Goal: Find specific page/section: Find specific page/section

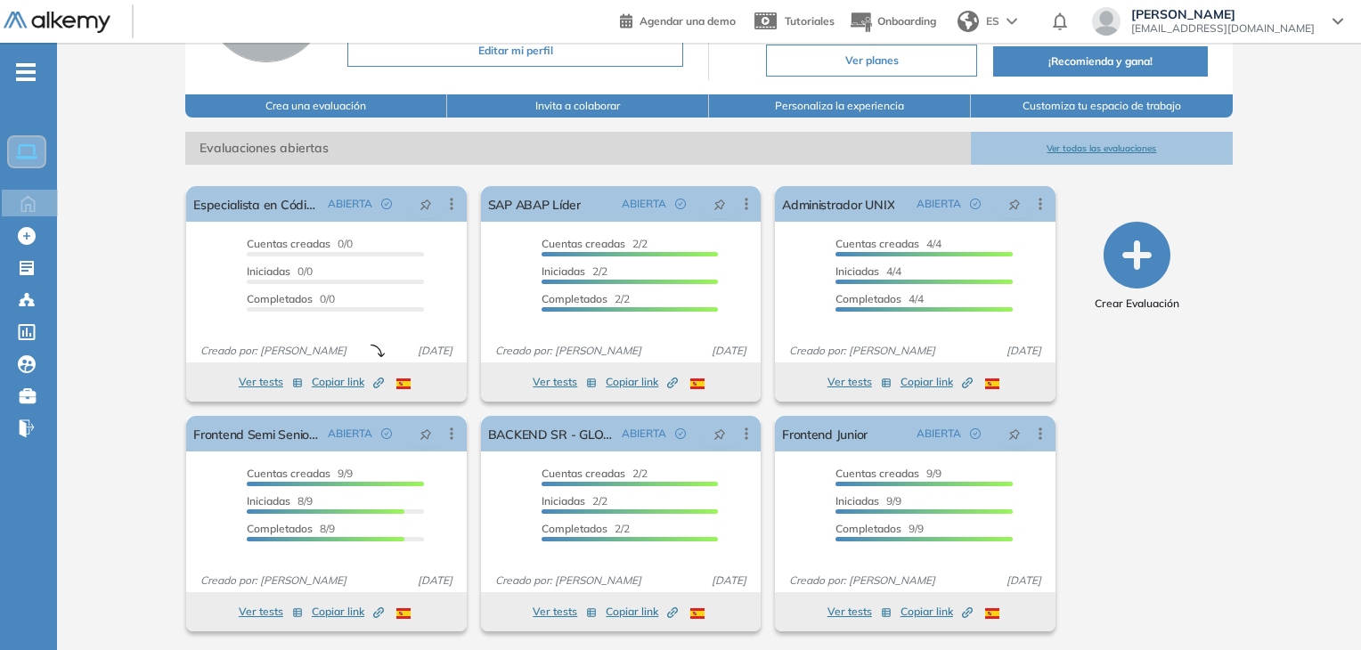
click at [1053, 150] on button "Ver todas las evaluaciones" at bounding box center [1102, 148] width 262 height 33
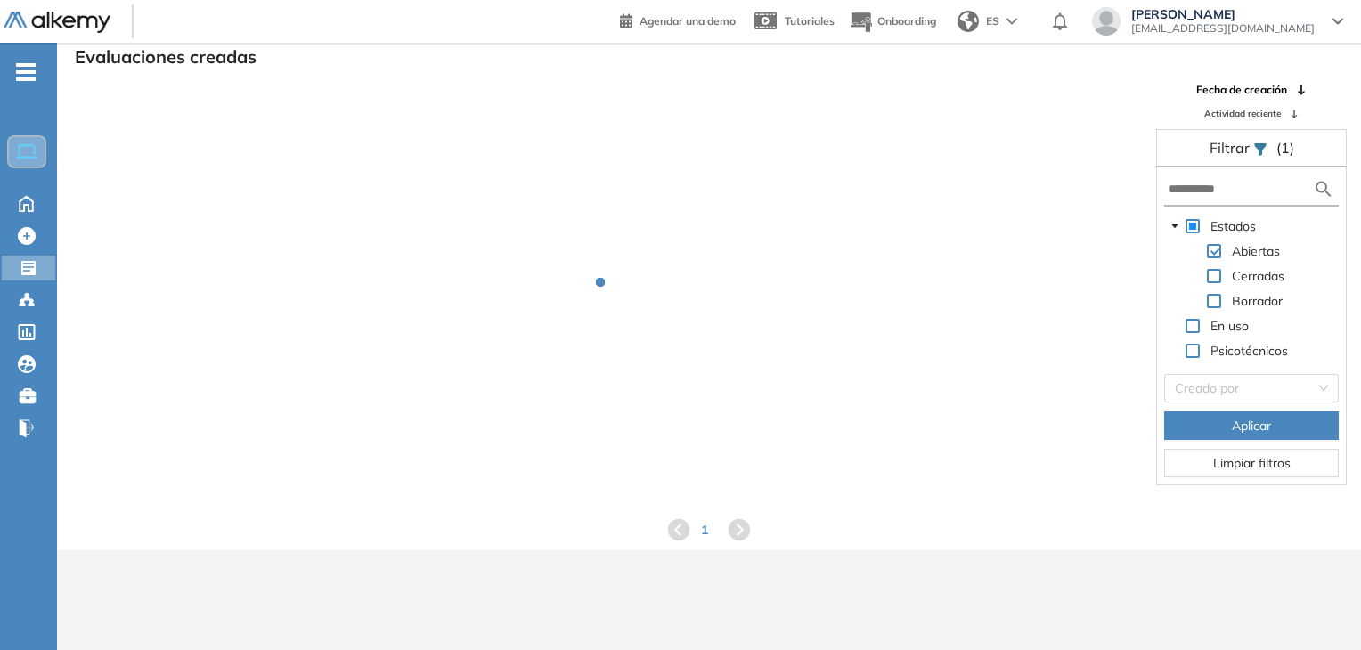
scroll to position [43, 0]
click at [1241, 189] on input "text" at bounding box center [1240, 189] width 144 height 19
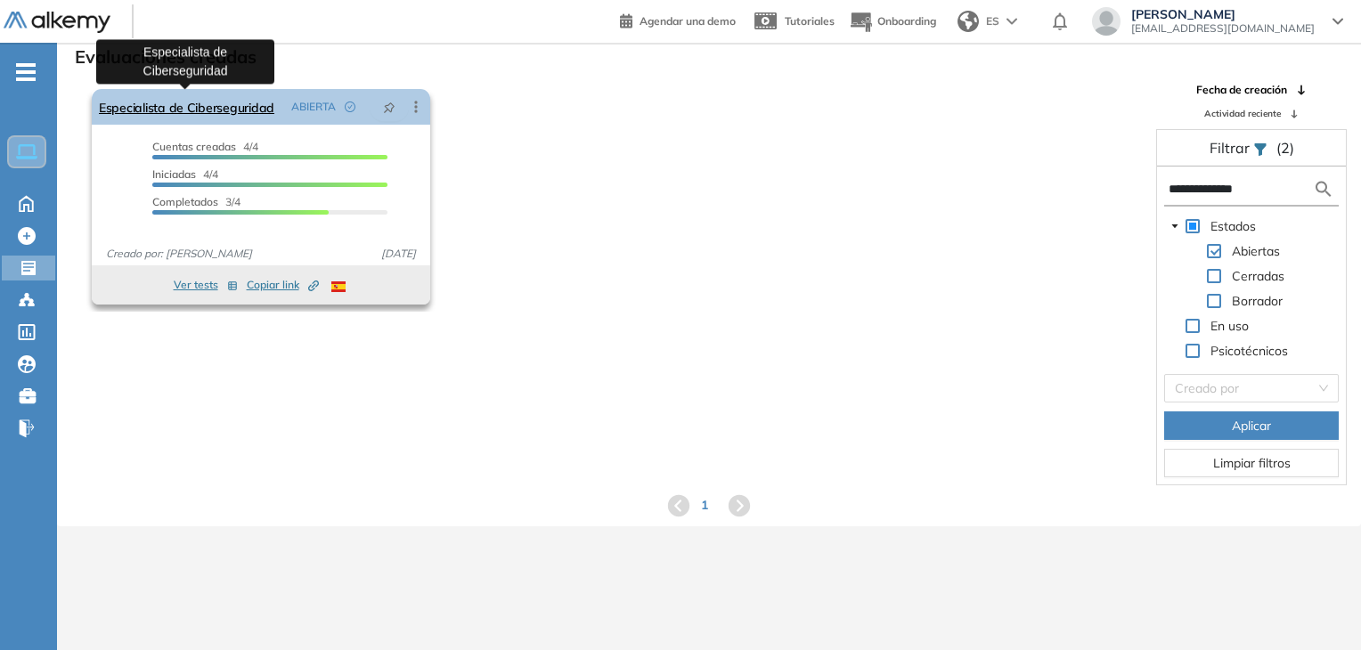
type input "**********"
click at [189, 106] on link "Especialista de Ciberseguridad" at bounding box center [186, 107] width 175 height 36
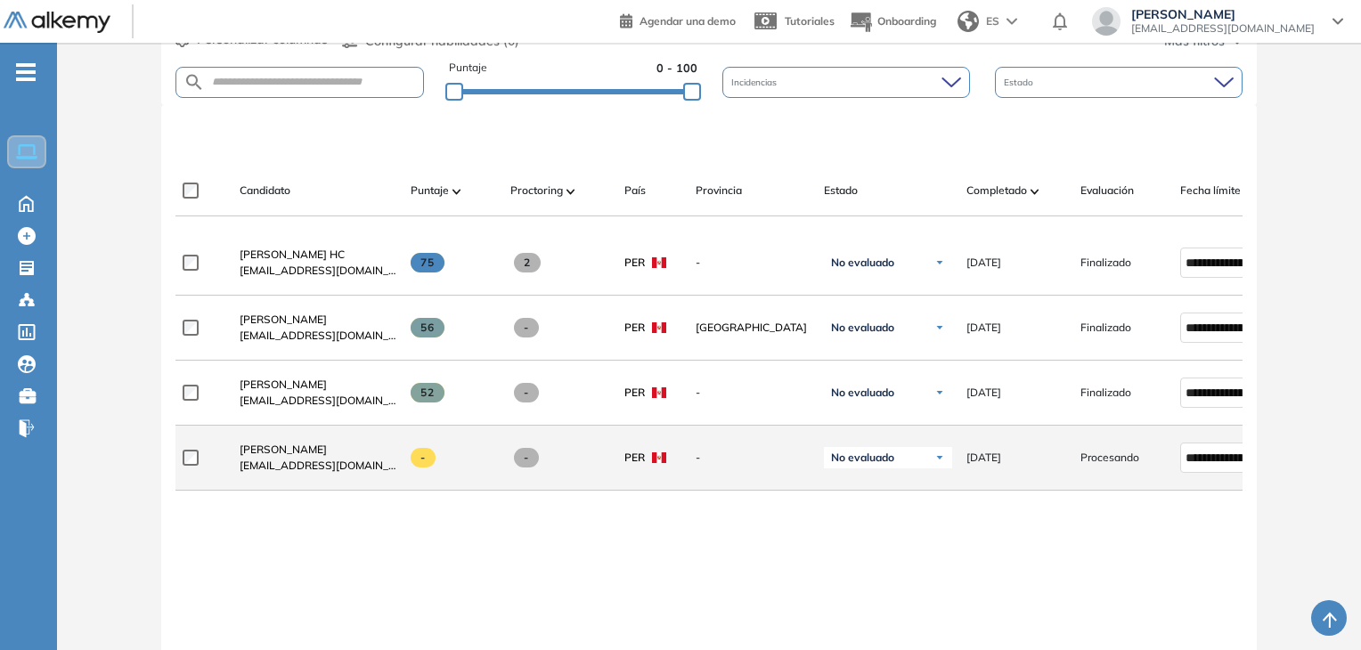
scroll to position [466, 0]
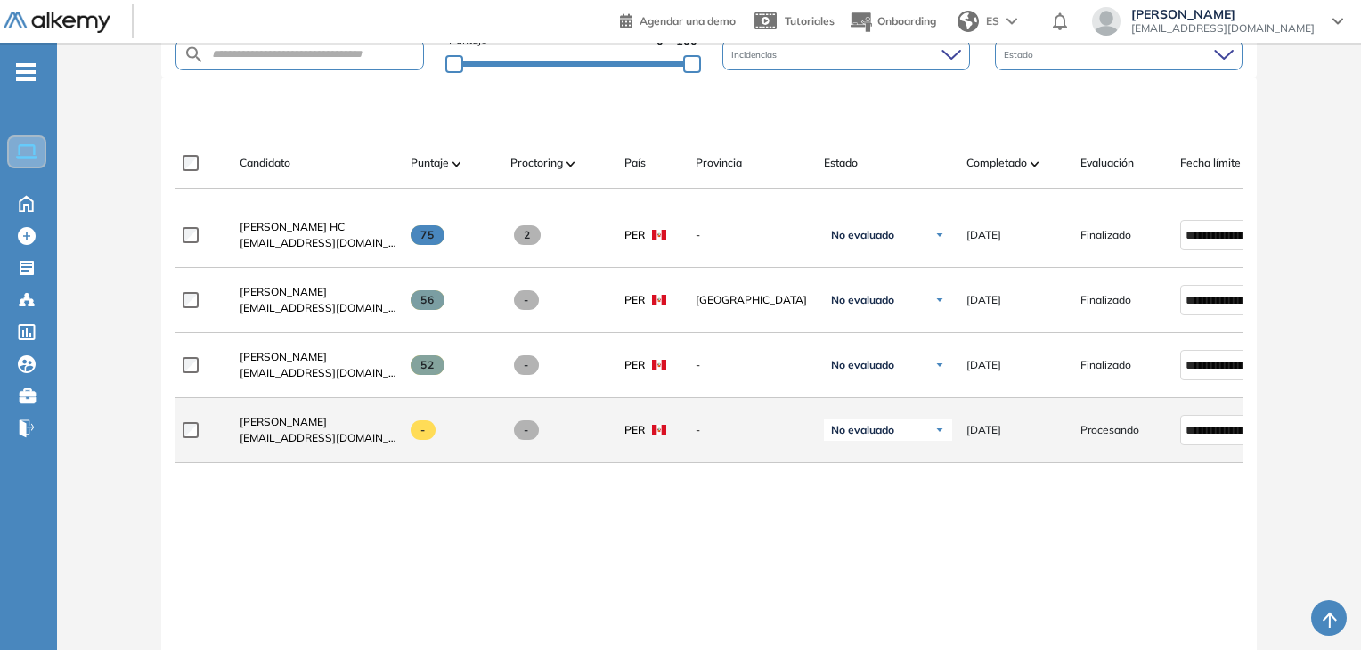
click at [287, 427] on span "[PERSON_NAME]" at bounding box center [283, 421] width 87 height 13
